Goal: Complete application form

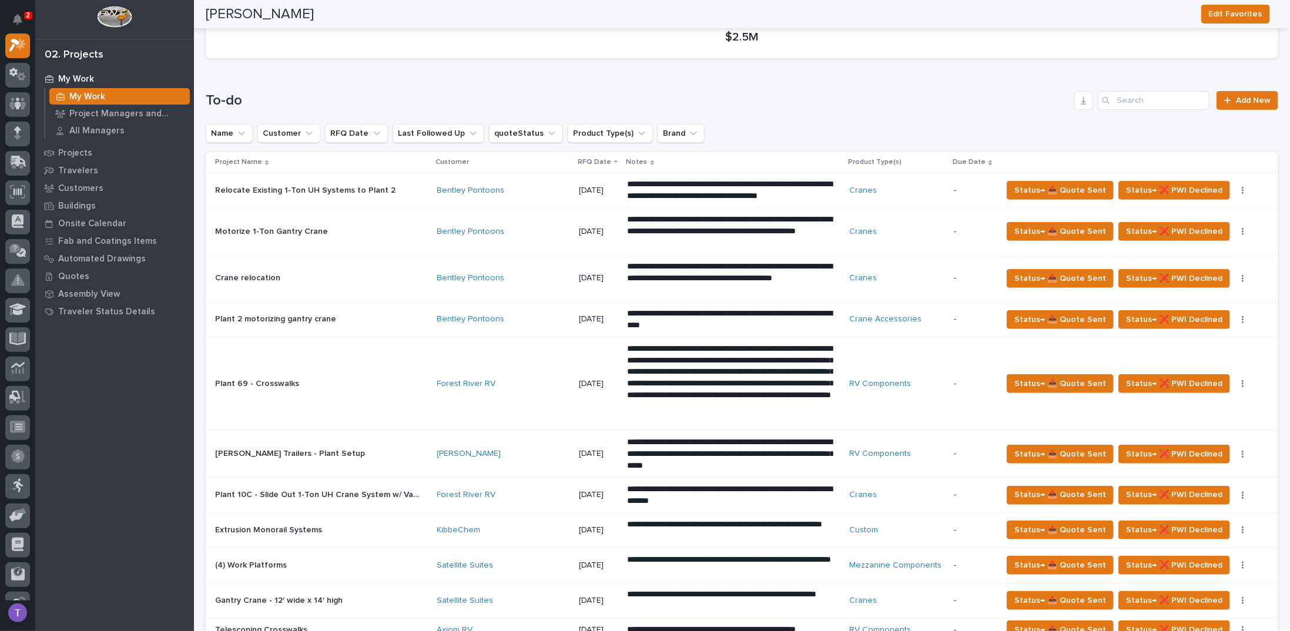
scroll to position [118, 0]
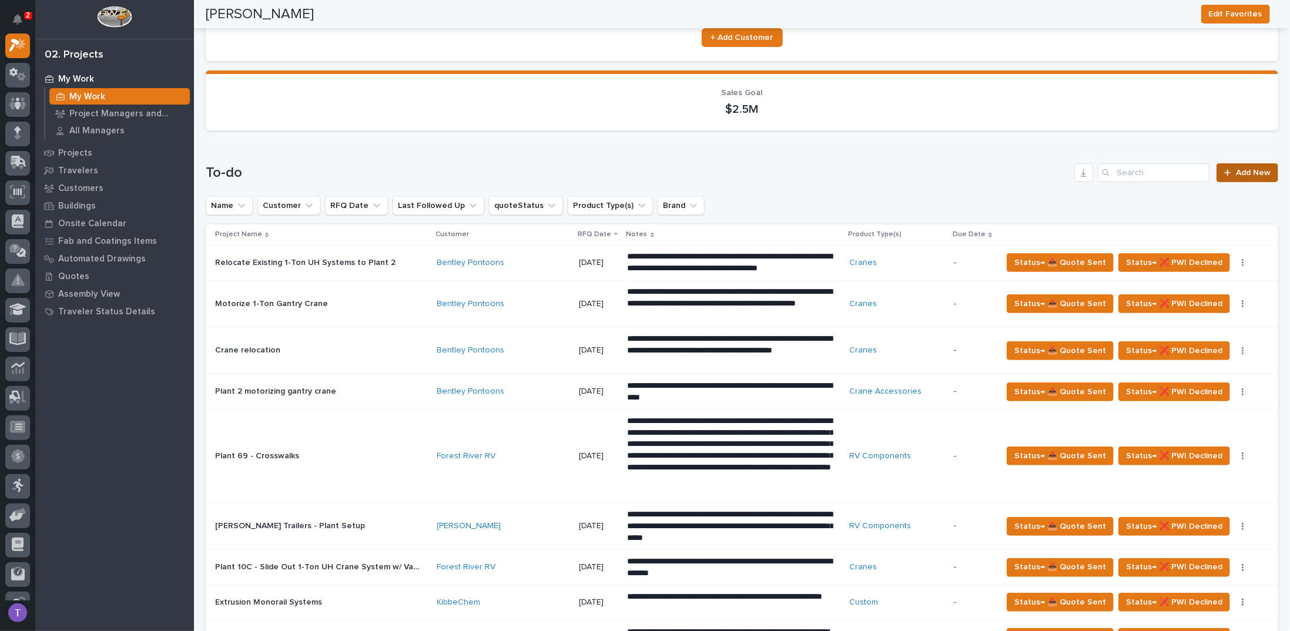
click at [1244, 169] on span "Add New" at bounding box center [1253, 173] width 35 height 8
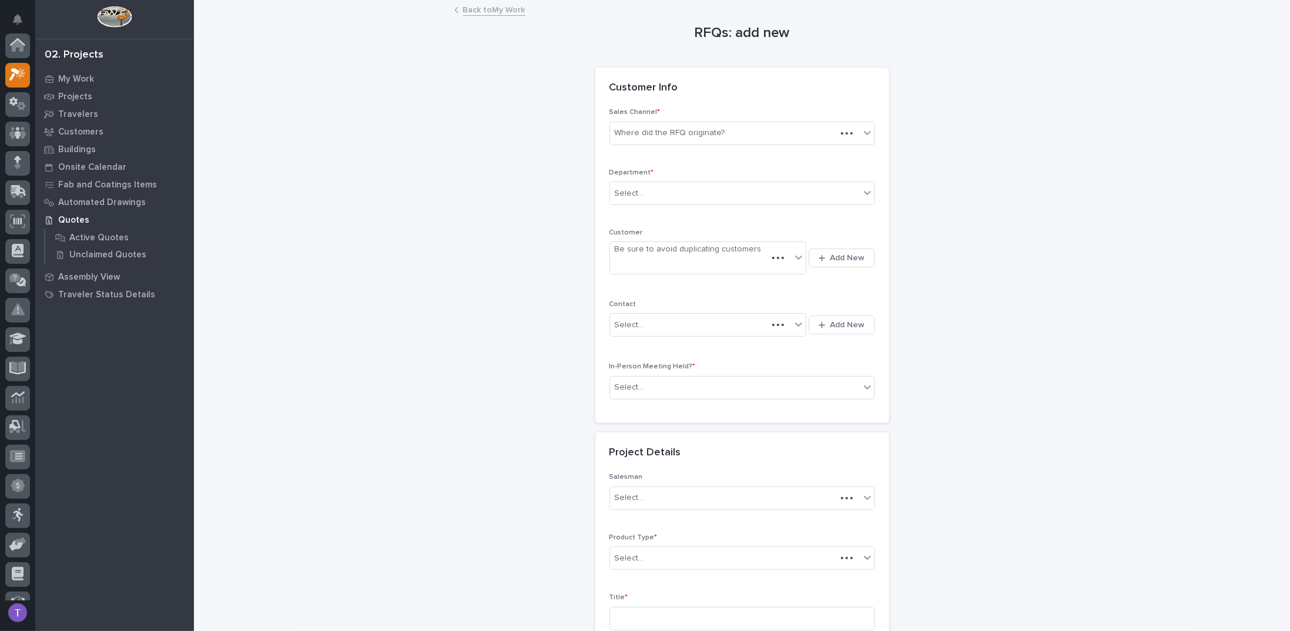
scroll to position [29, 0]
click at [672, 134] on div "Where did the RFQ originate?" at bounding box center [670, 133] width 110 height 12
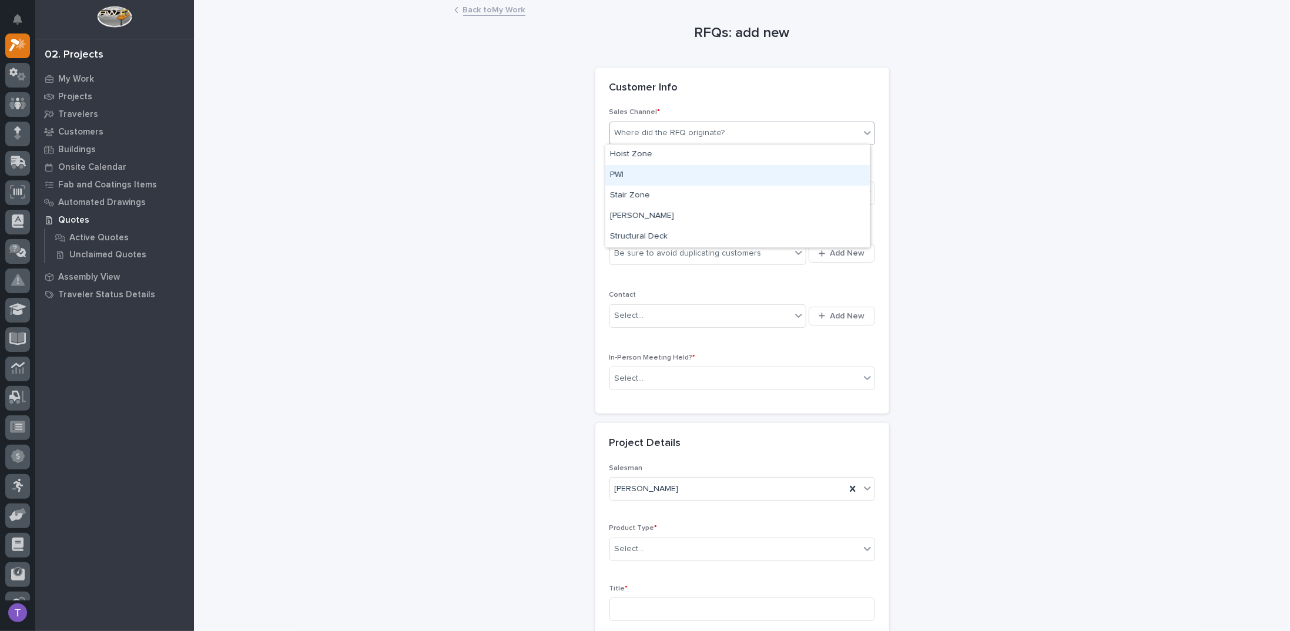
click at [618, 175] on div "PWI" at bounding box center [737, 175] width 264 height 21
click at [625, 192] on div "Select..." at bounding box center [629, 193] width 29 height 12
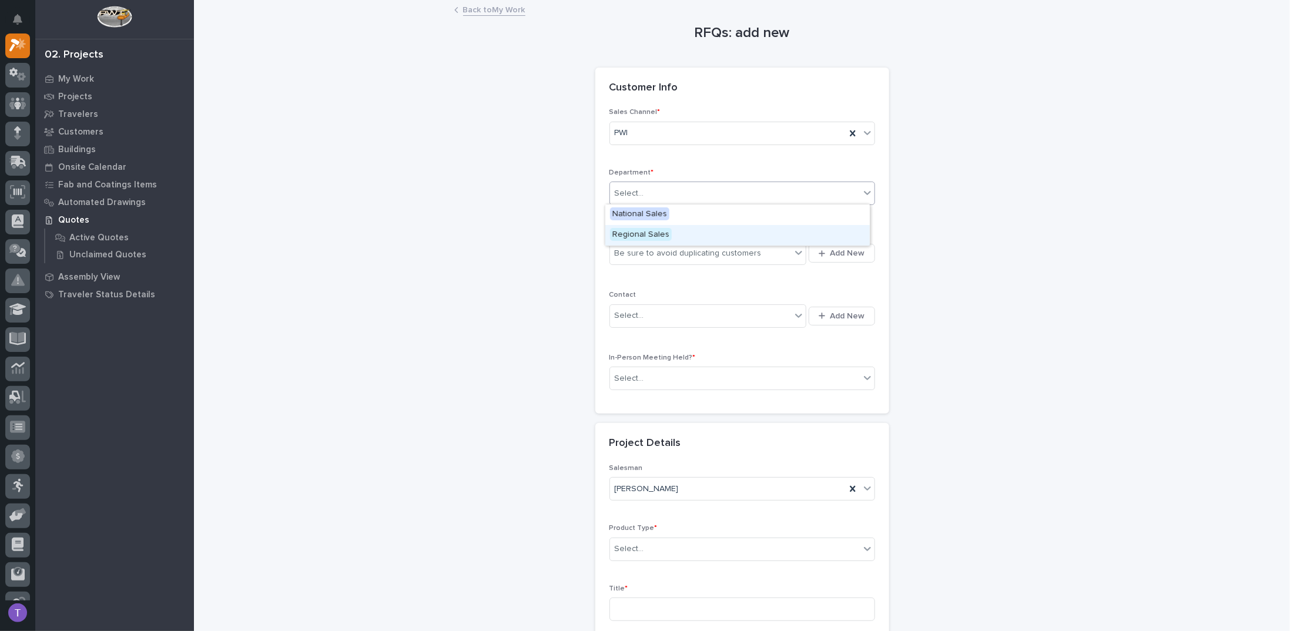
click at [628, 232] on span "Regional Sales" at bounding box center [641, 234] width 62 height 13
click at [627, 250] on div "Be sure to avoid duplicating customers" at bounding box center [688, 253] width 147 height 12
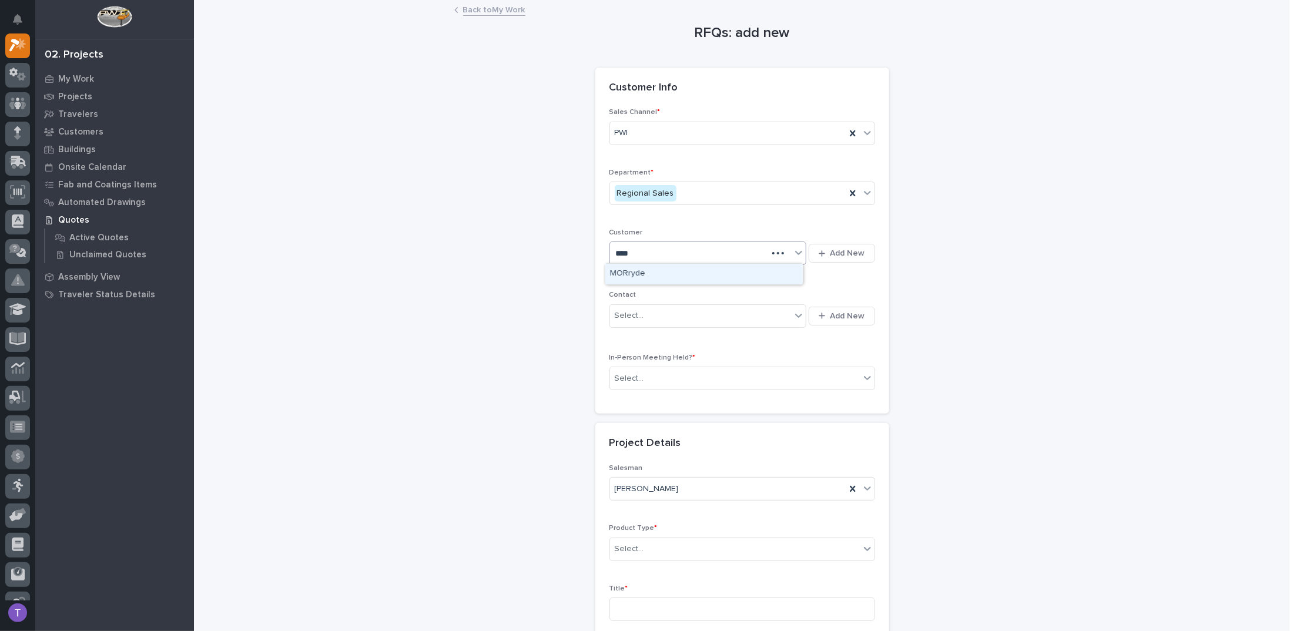
type input "*****"
click at [635, 269] on div "MORryde" at bounding box center [703, 274] width 197 height 21
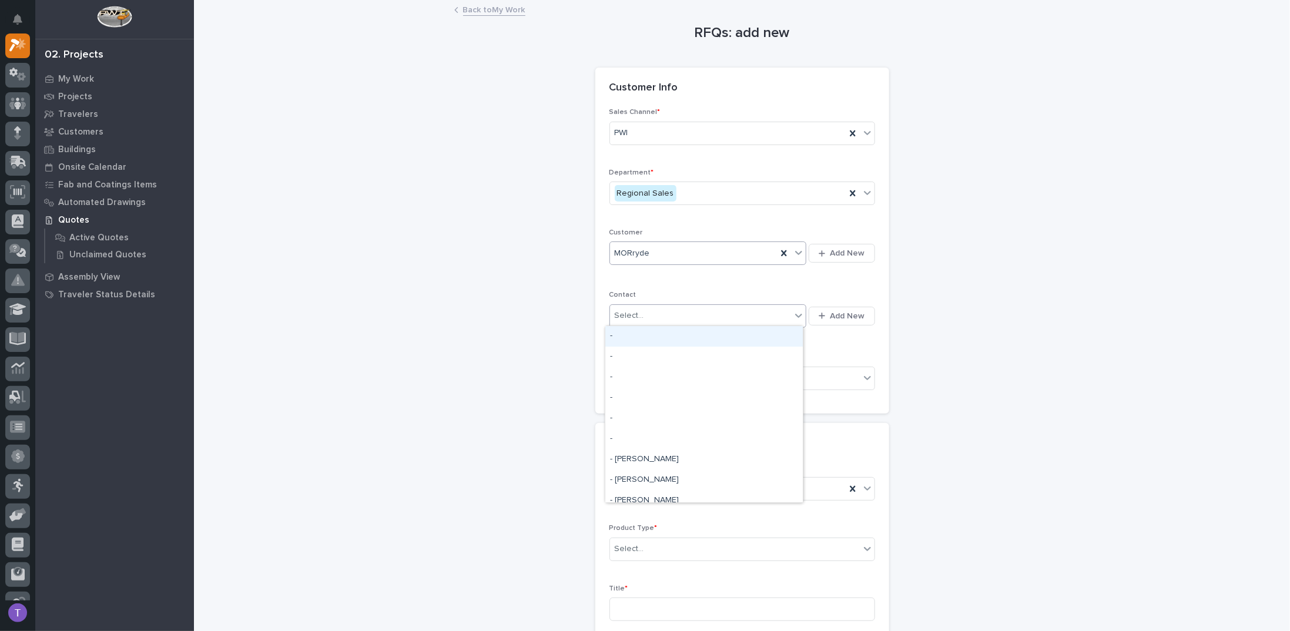
click at [619, 317] on div "Select..." at bounding box center [629, 316] width 29 height 12
type input "*******"
click at [630, 329] on div "MORryde - Ben Paulus" at bounding box center [703, 336] width 197 height 21
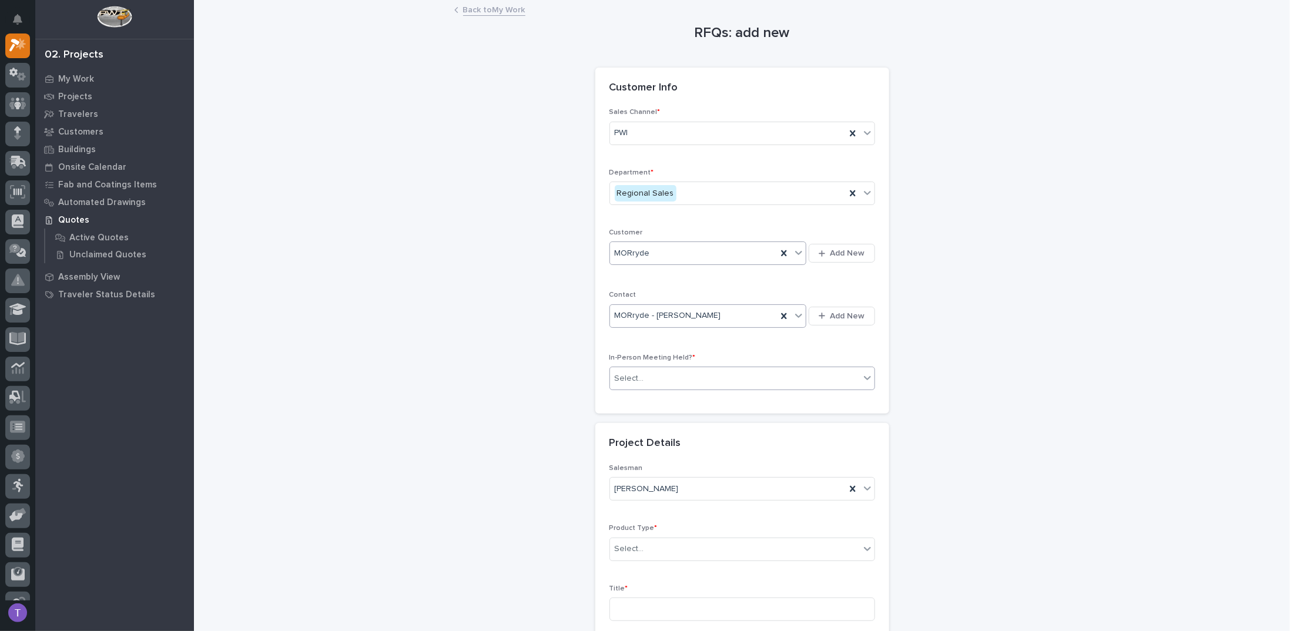
click at [623, 373] on div "Select..." at bounding box center [629, 379] width 29 height 12
click at [617, 395] on span "Yes" at bounding box center [619, 397] width 18 height 13
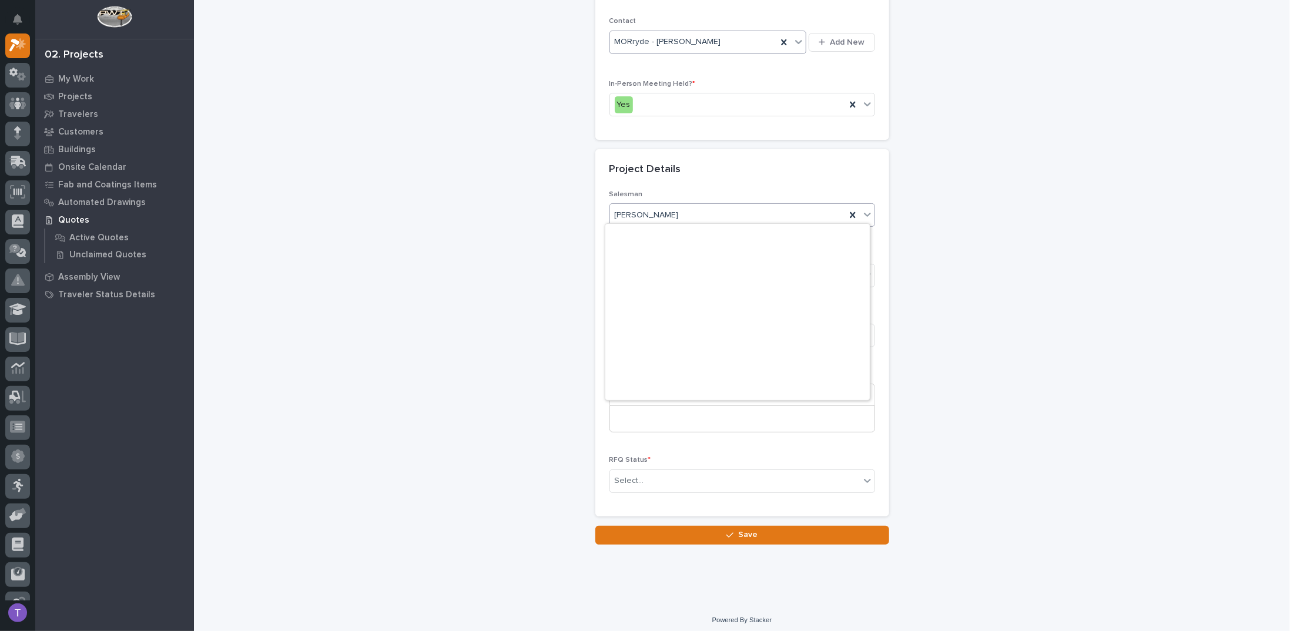
scroll to position [255, 0]
click at [629, 209] on span "Tim Ergle" at bounding box center [647, 215] width 64 height 12
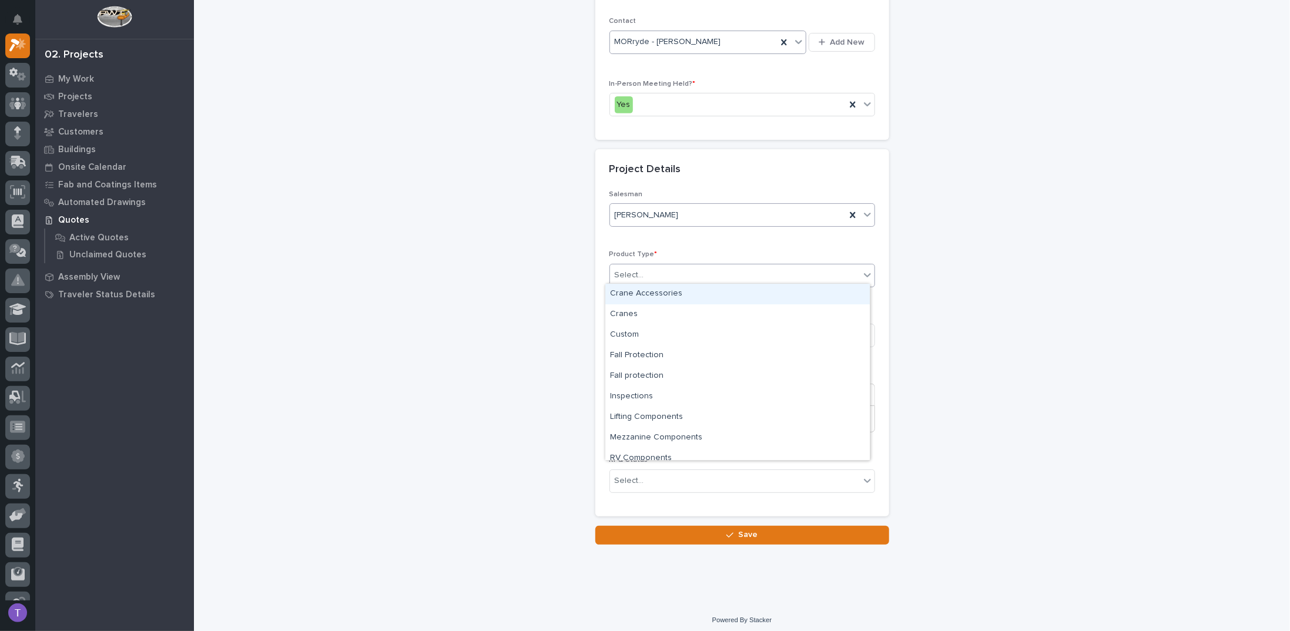
click at [624, 271] on div "Select..." at bounding box center [629, 275] width 29 height 12
click at [623, 303] on div "Custom" at bounding box center [737, 306] width 264 height 21
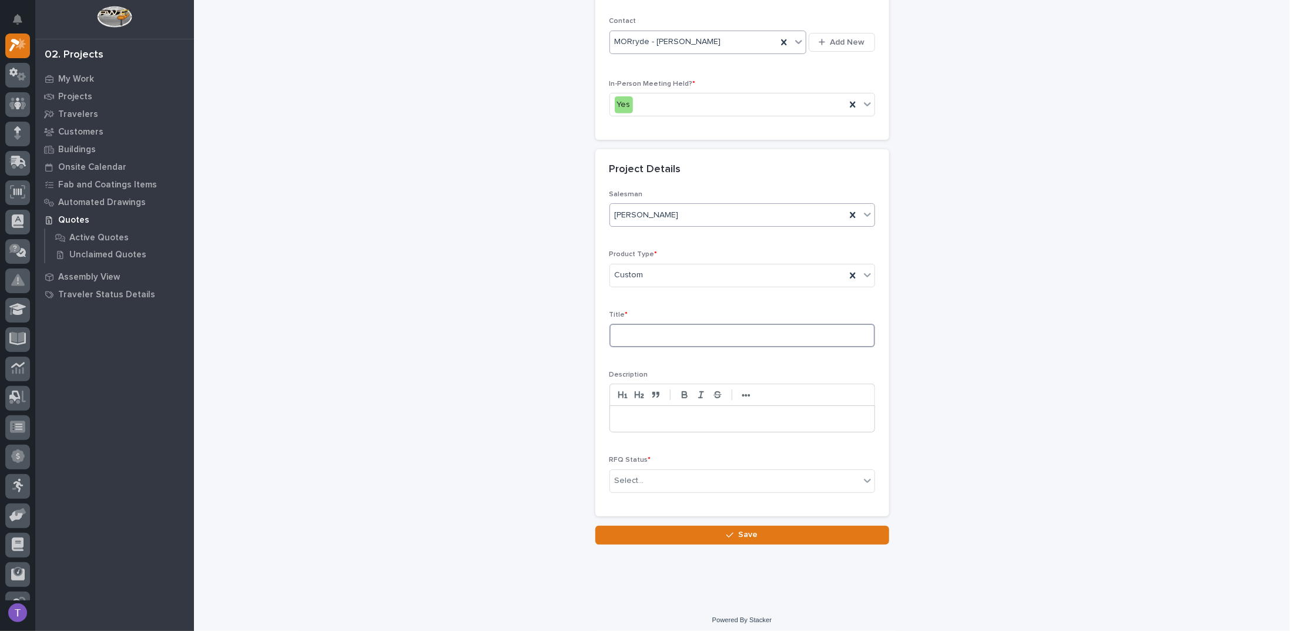
click at [623, 331] on input at bounding box center [742, 336] width 266 height 24
type input "Plant 12 Expansion Project"
click at [619, 415] on p at bounding box center [742, 419] width 247 height 12
click at [645, 476] on input "text" at bounding box center [645, 481] width 1 height 10
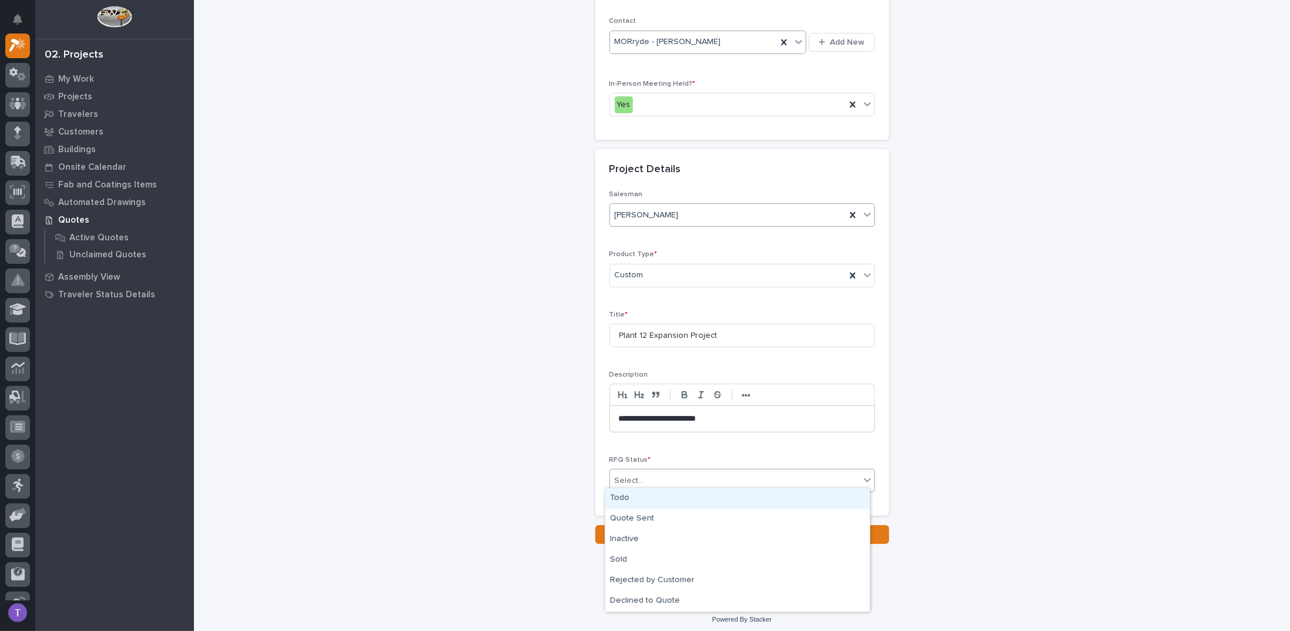
click at [622, 496] on div "Todo" at bounding box center [737, 498] width 264 height 21
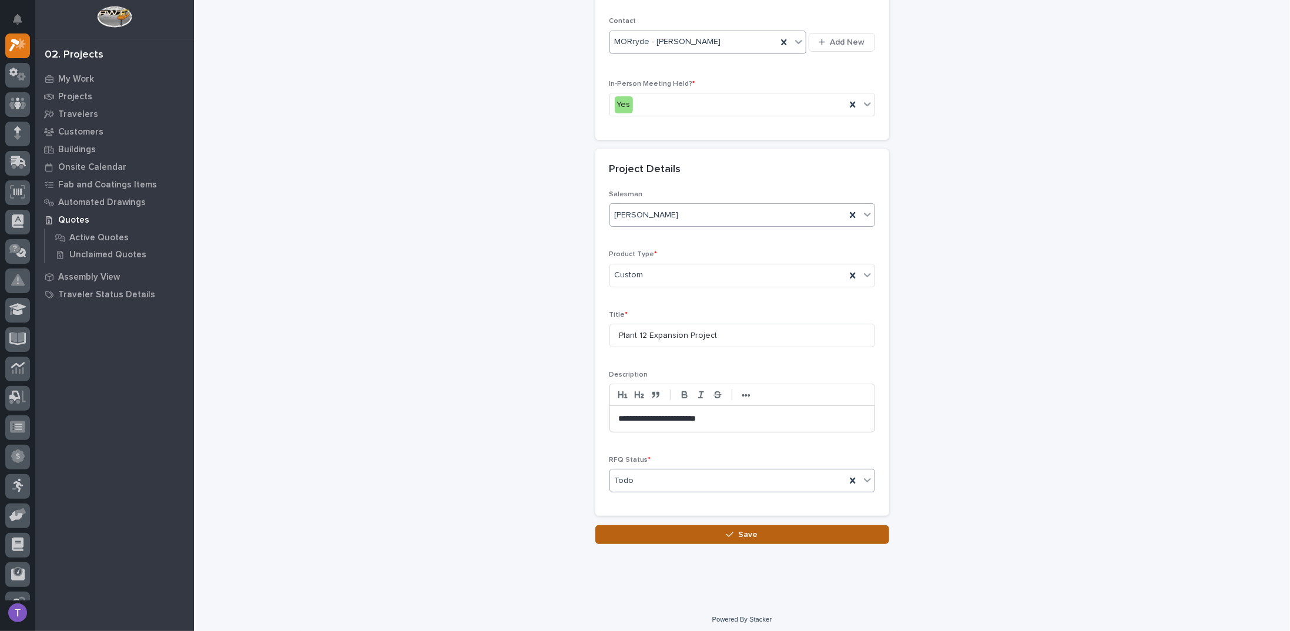
click at [733, 538] on button "Save" at bounding box center [742, 534] width 294 height 19
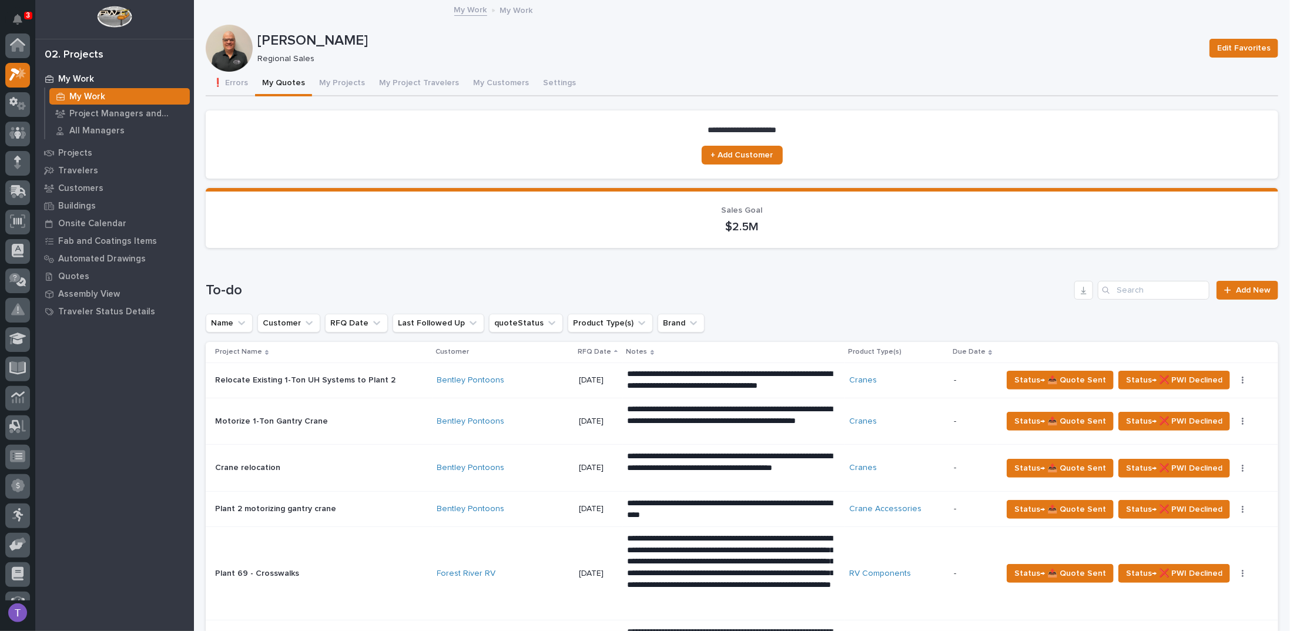
scroll to position [29, 0]
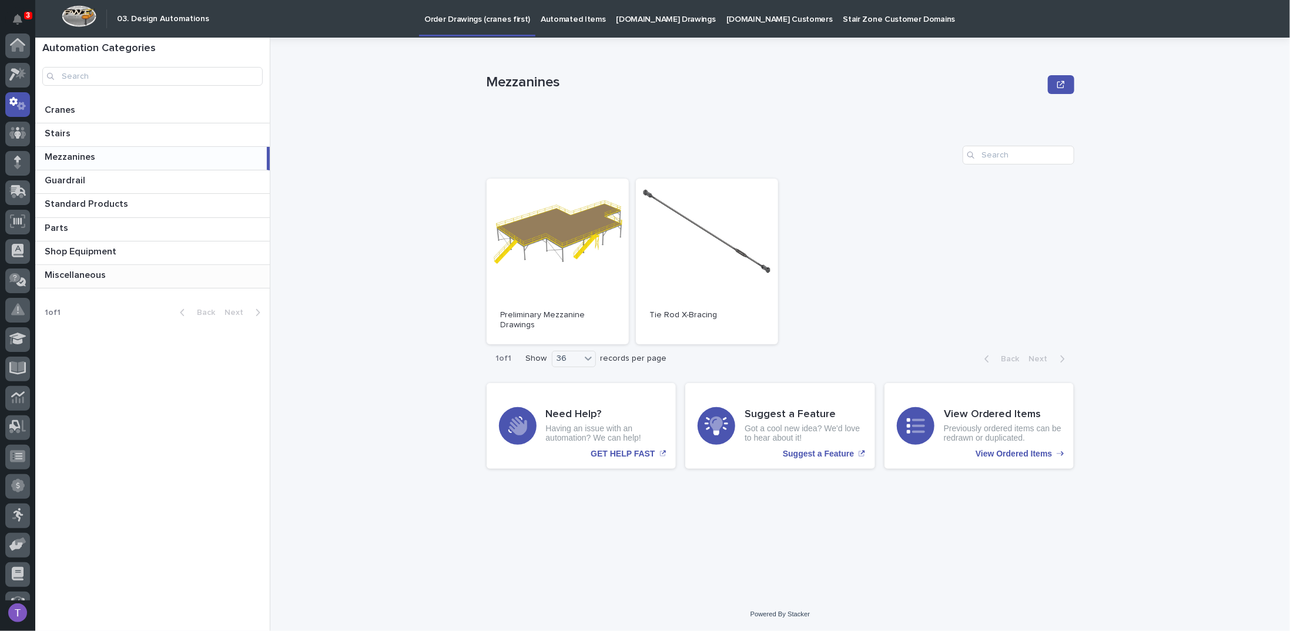
scroll to position [59, 0]
click at [60, 102] on p "Cranes" at bounding box center [61, 109] width 33 height 14
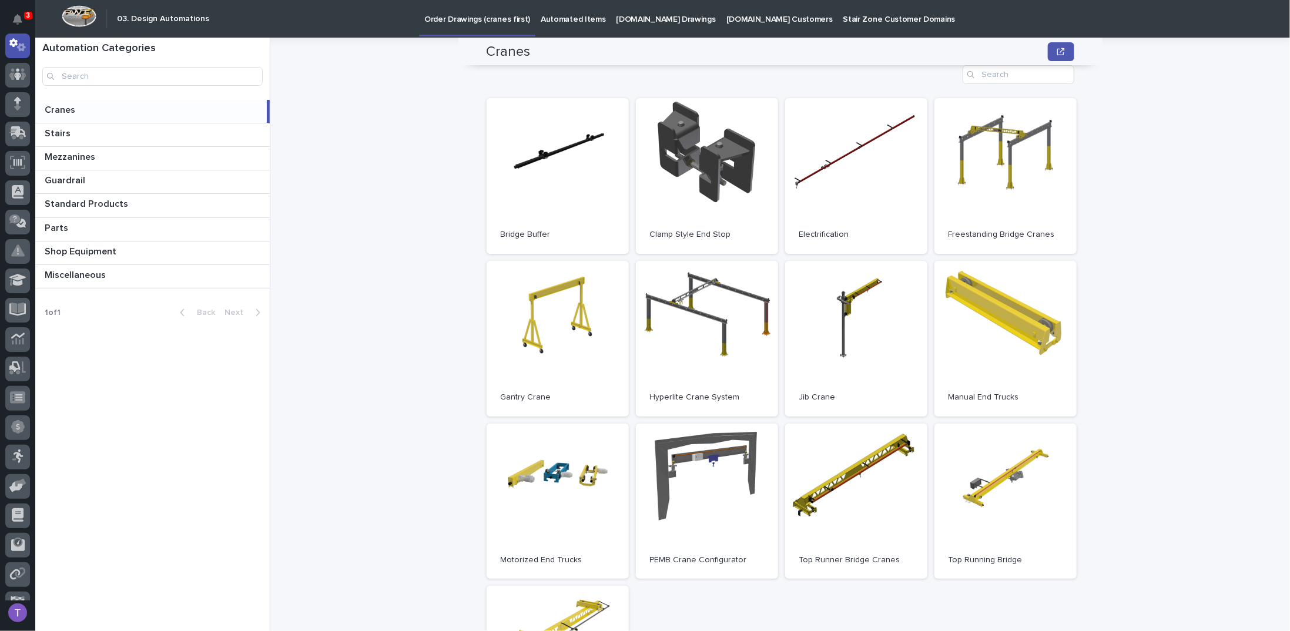
scroll to position [59, 0]
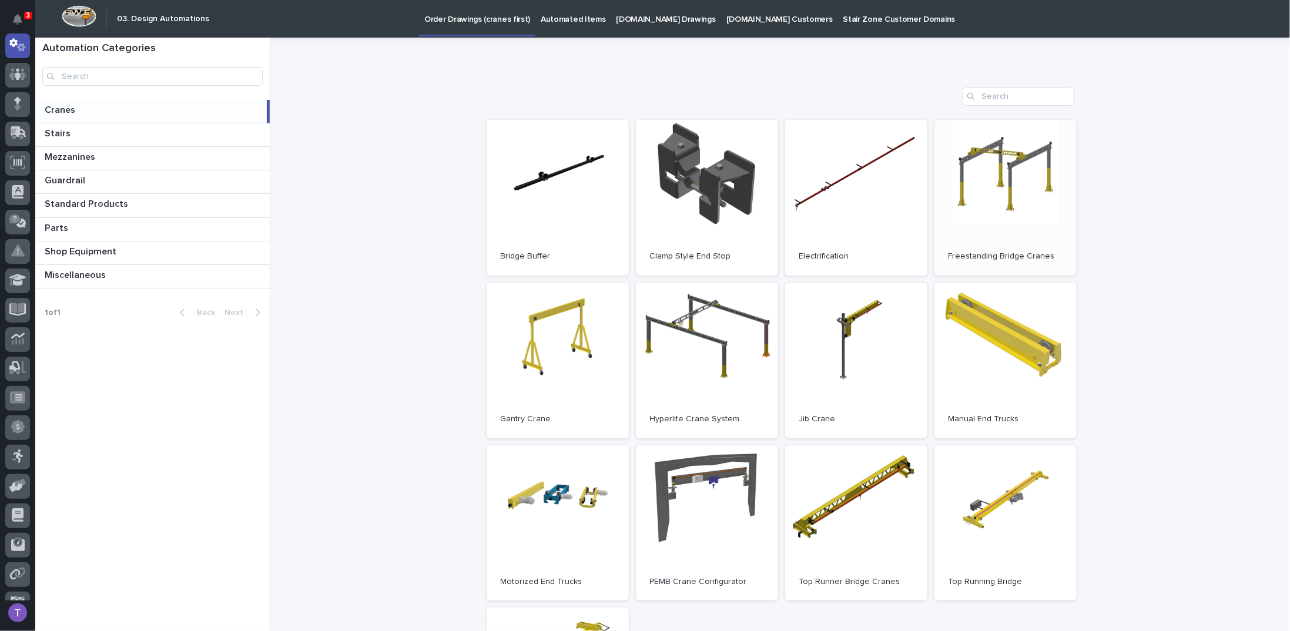
click at [1000, 172] on link "Open" at bounding box center [1005, 198] width 142 height 156
